Goal: Communication & Community: Answer question/provide support

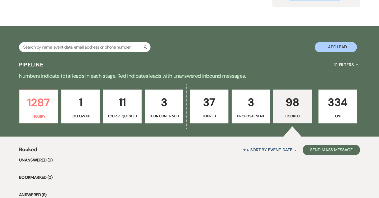
scroll to position [95, 0]
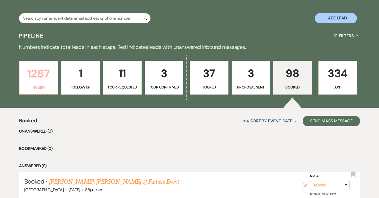
click at [47, 82] on p "1287" at bounding box center [39, 74] width 32 height 18
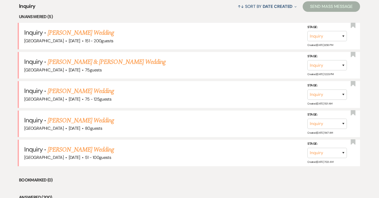
scroll to position [213, 0]
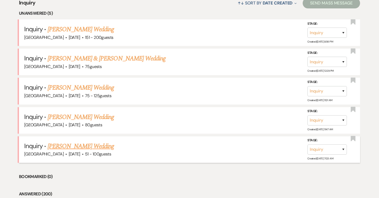
click at [67, 148] on link "[PERSON_NAME] Wedding" at bounding box center [81, 146] width 67 height 9
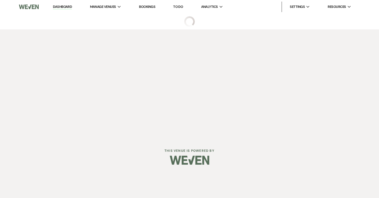
select select "2"
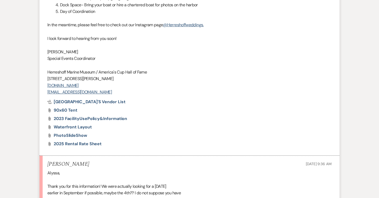
scroll to position [727, 0]
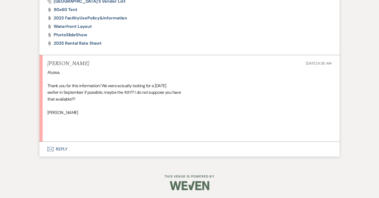
click at [52, 150] on icon "Envelope" at bounding box center [50, 149] width 6 height 4
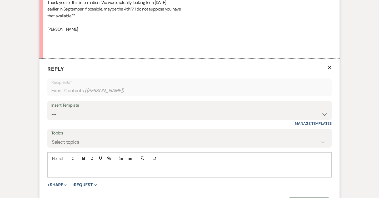
scroll to position [824, 0]
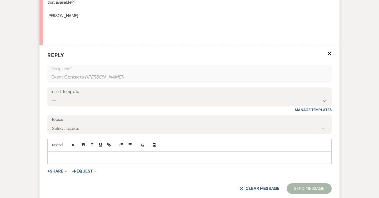
click at [78, 156] on p at bounding box center [190, 158] width 276 height 6
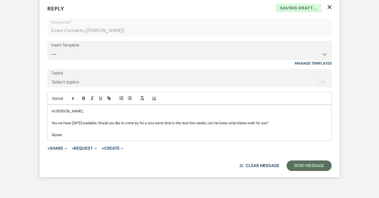
scroll to position [898, 0]
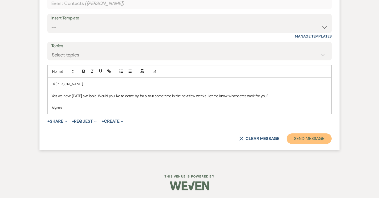
click at [313, 138] on button "Send Message" at bounding box center [309, 139] width 45 height 11
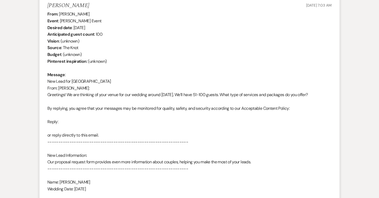
scroll to position [0, 0]
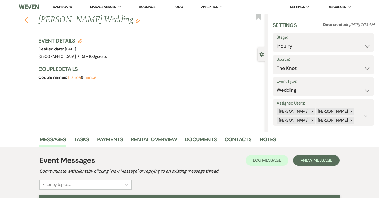
click at [26, 19] on use "button" at bounding box center [25, 20] width 3 height 6
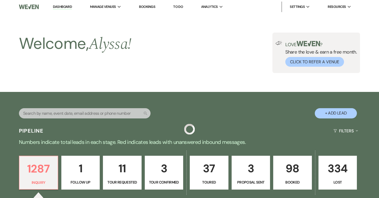
scroll to position [213, 0]
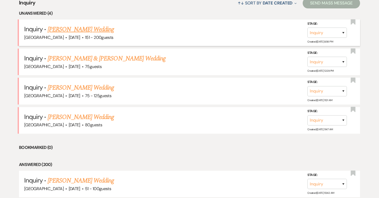
click at [83, 30] on link "[PERSON_NAME] Wedding" at bounding box center [81, 29] width 67 height 9
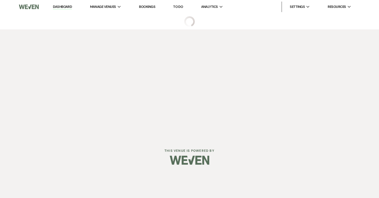
select select "2"
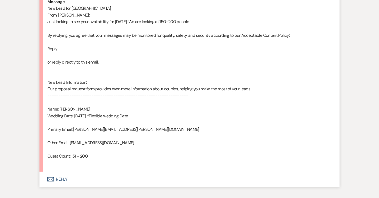
scroll to position [312, 0]
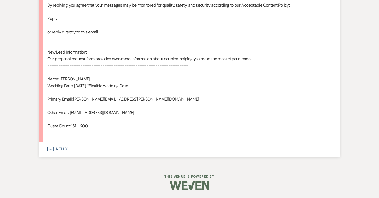
click at [54, 150] on button "Envelope Reply" at bounding box center [189, 149] width 300 height 15
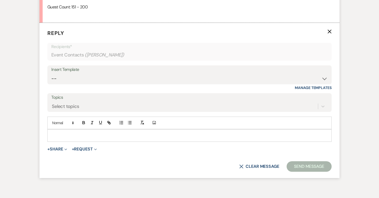
scroll to position [433, 0]
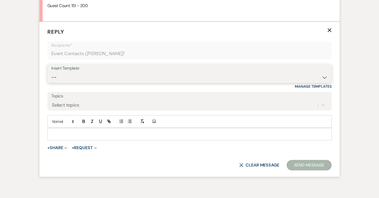
click at [94, 78] on select "-- Weven Planning Portal Introduction (Booked Events) Follow Up Intro Email- Da…" at bounding box center [189, 77] width 276 height 10
select select "419"
click at [51, 72] on select "-- Weven Planning Portal Introduction (Booked Events) Follow Up Intro Email- Da…" at bounding box center [189, 77] width 276 height 10
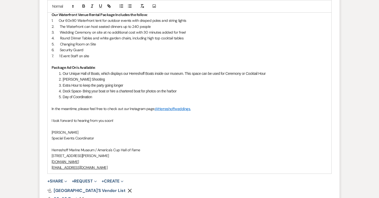
scroll to position [679, 0]
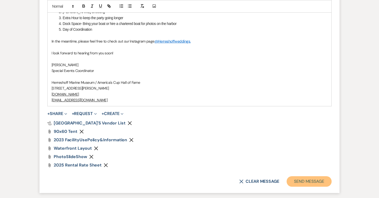
click at [312, 177] on button "Send Message" at bounding box center [309, 182] width 45 height 11
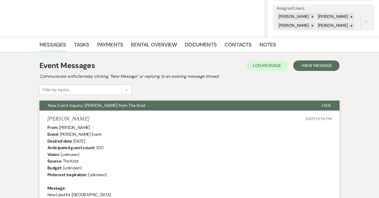
scroll to position [0, 0]
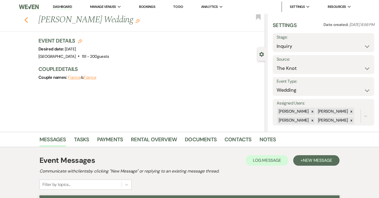
click at [27, 22] on use "button" at bounding box center [25, 20] width 3 height 6
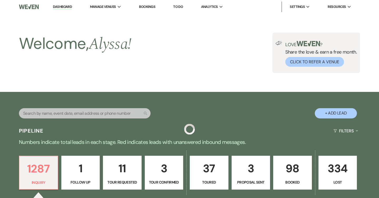
scroll to position [213, 0]
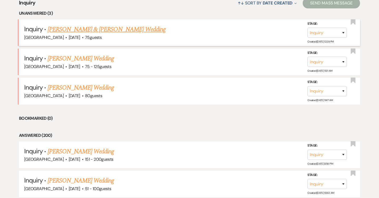
click at [56, 33] on link "[PERSON_NAME] & [PERSON_NAME] Wedding" at bounding box center [107, 29] width 118 height 9
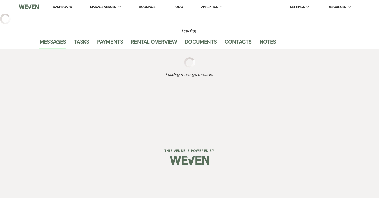
select select "1"
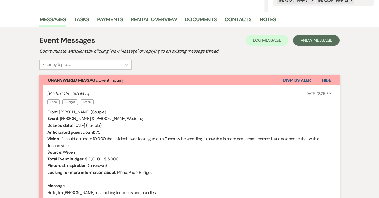
scroll to position [187, 0]
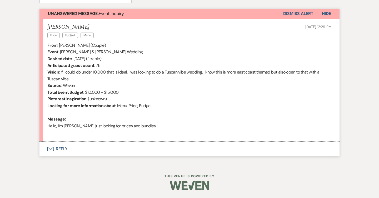
click at [59, 152] on button "Envelope Reply" at bounding box center [189, 149] width 300 height 15
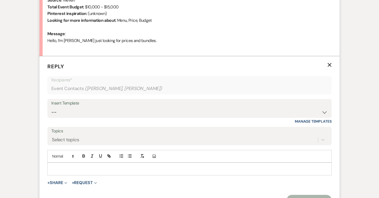
scroll to position [308, 0]
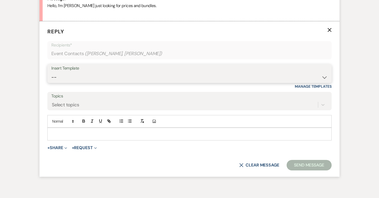
click at [90, 76] on select "-- Weven Planning Portal Introduction (Booked Events) Follow Up Intro Email- Da…" at bounding box center [189, 77] width 276 height 10
select select "419"
click at [51, 72] on select "-- Weven Planning Portal Introduction (Booked Events) Follow Up Intro Email- Da…" at bounding box center [189, 77] width 276 height 10
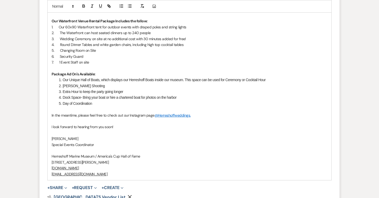
scroll to position [591, 0]
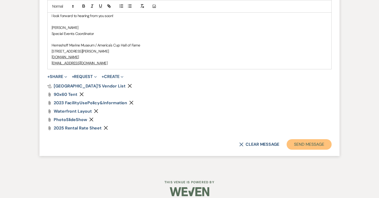
click at [304, 143] on button "Send Message" at bounding box center [309, 144] width 45 height 11
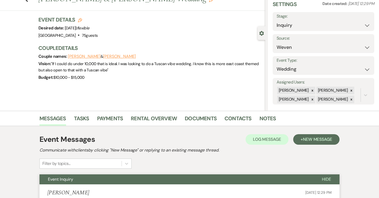
scroll to position [0, 0]
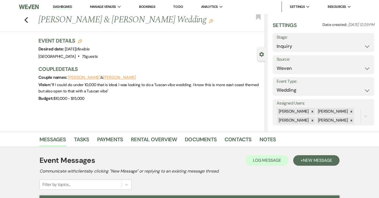
click at [64, 5] on link "Dashboard" at bounding box center [62, 6] width 19 height 5
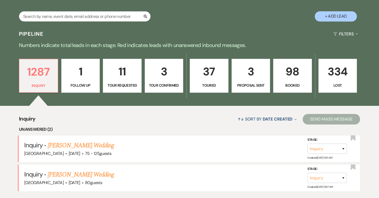
scroll to position [126, 0]
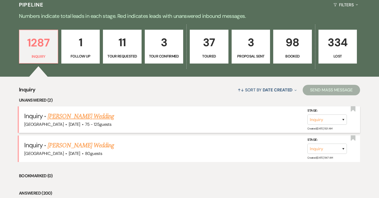
click at [56, 118] on link "[PERSON_NAME] Wedding" at bounding box center [81, 116] width 67 height 9
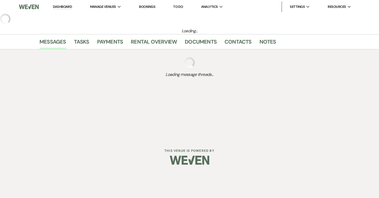
select select "3"
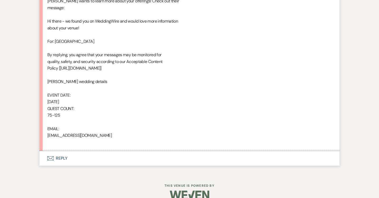
scroll to position [299, 0]
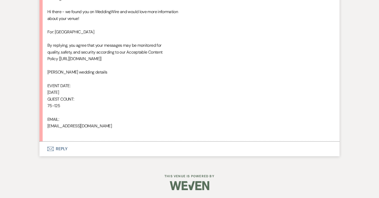
click at [58, 147] on button "Envelope Reply" at bounding box center [189, 149] width 300 height 15
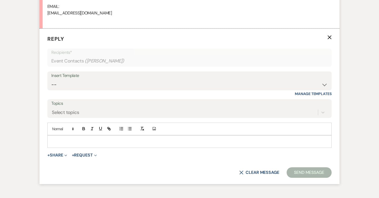
scroll to position [419, 0]
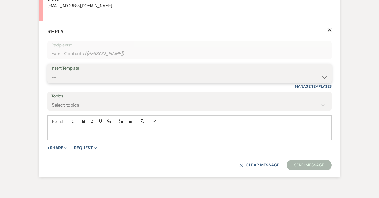
click at [73, 73] on select "-- Weven Planning Portal Introduction (Booked Events) Follow Up Intro Email- Da…" at bounding box center [189, 77] width 276 height 10
select select "419"
click at [51, 72] on select "-- Weven Planning Portal Introduction (Booked Events) Follow Up Intro Email- Da…" at bounding box center [189, 77] width 276 height 10
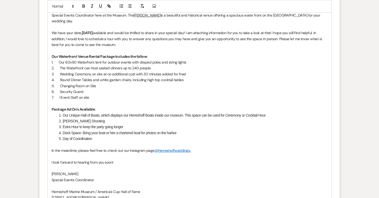
scroll to position [703, 0]
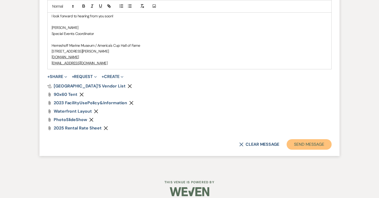
click at [302, 139] on button "Send Message" at bounding box center [309, 144] width 45 height 11
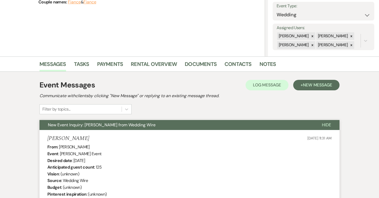
scroll to position [0, 0]
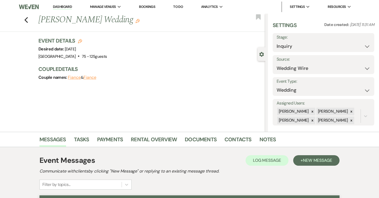
click at [57, 8] on link "Dashboard" at bounding box center [62, 6] width 19 height 5
